Goal: Task Accomplishment & Management: Manage account settings

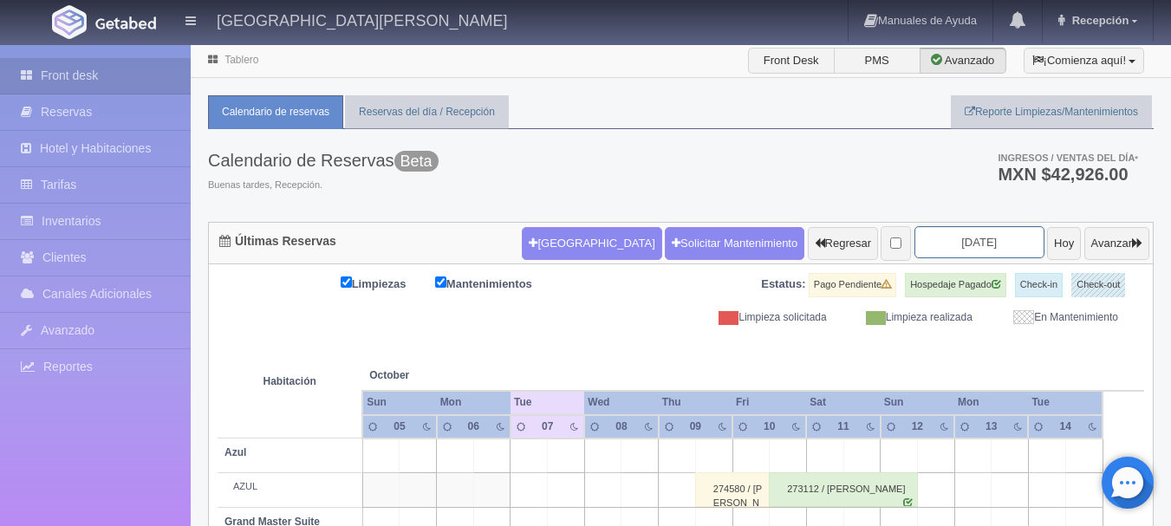
click at [959, 248] on input "[DATE]" at bounding box center [979, 242] width 130 height 32
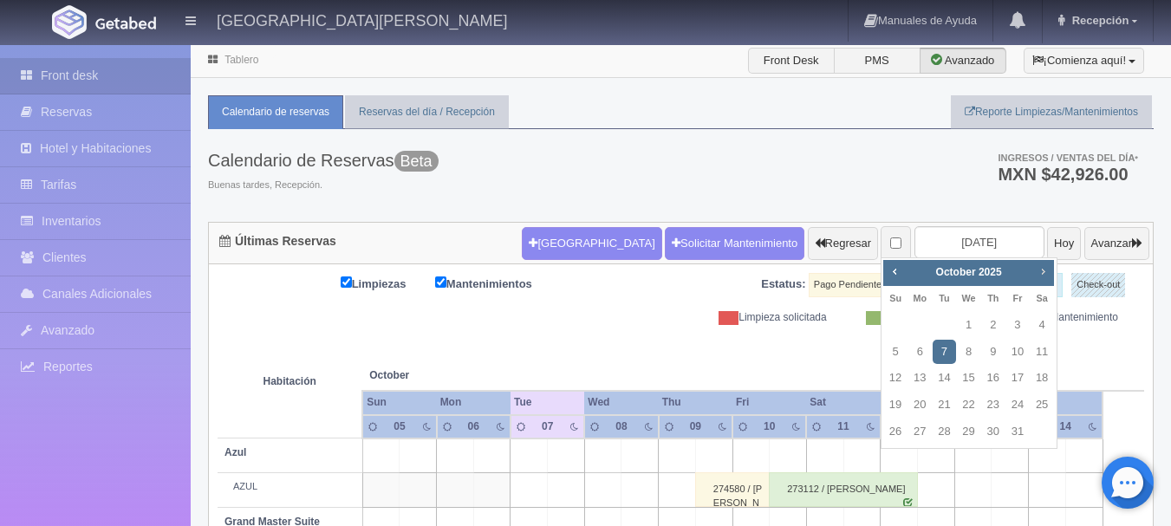
click at [1035, 277] on link "Next" at bounding box center [1043, 271] width 19 height 19
click at [1034, 277] on link "Next" at bounding box center [1043, 271] width 19 height 19
click at [902, 257] on div "Prev Next [DATE] Su Mo Tu We Th Fr Sa 1 2 3 4 5 6 7 8 9 10 11 12 13 14 15 16 17…" at bounding box center [969, 353] width 177 height 192
click at [904, 276] on div "Prev Next [DATE]" at bounding box center [968, 273] width 171 height 26
click at [899, 273] on span "Prev" at bounding box center [894, 271] width 14 height 14
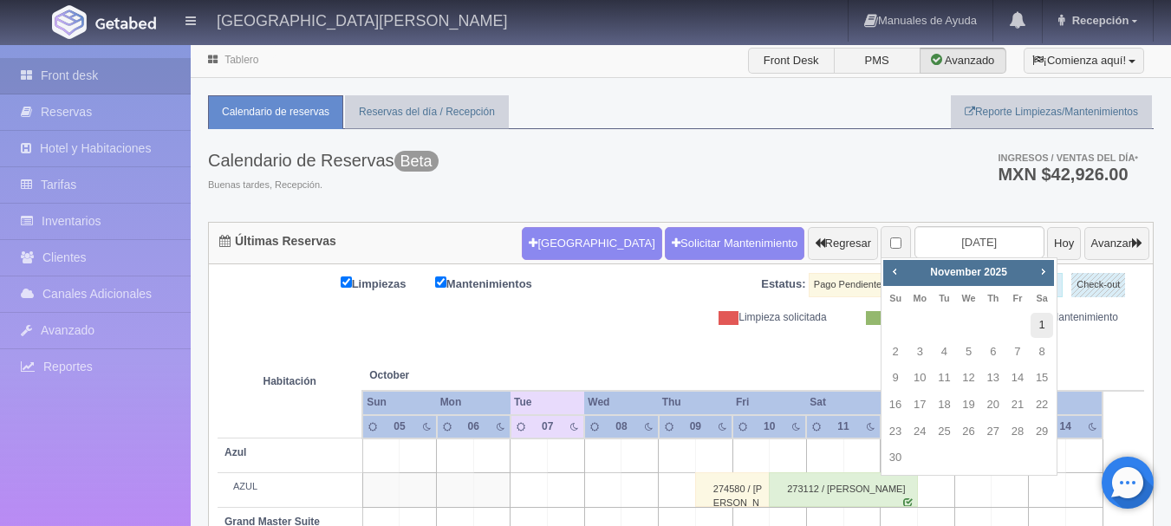
click at [1043, 325] on link "1" at bounding box center [1041, 325] width 23 height 25
type input "[DATE]"
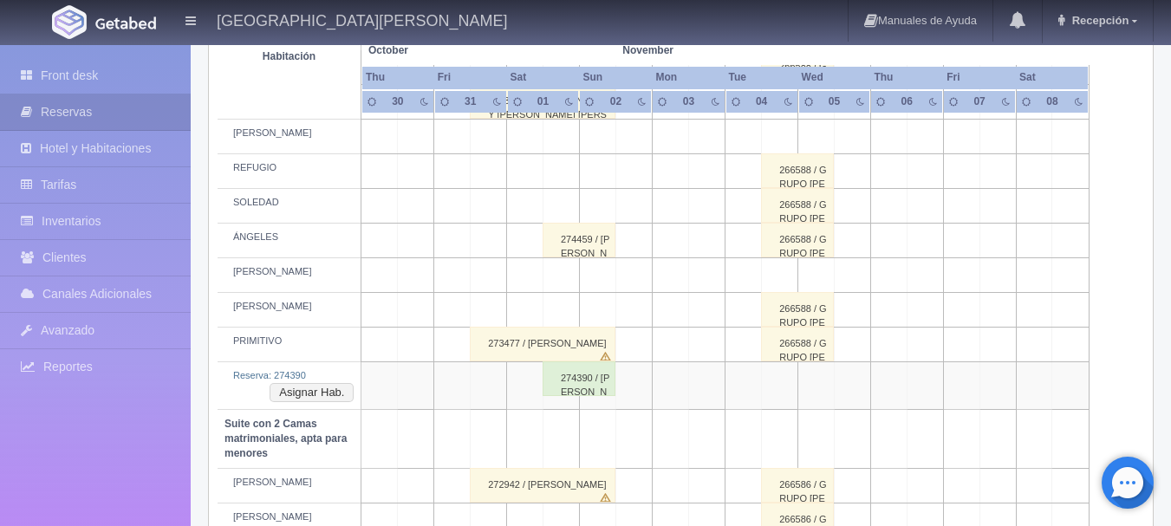
scroll to position [953, 0]
